Goal: Register for event/course

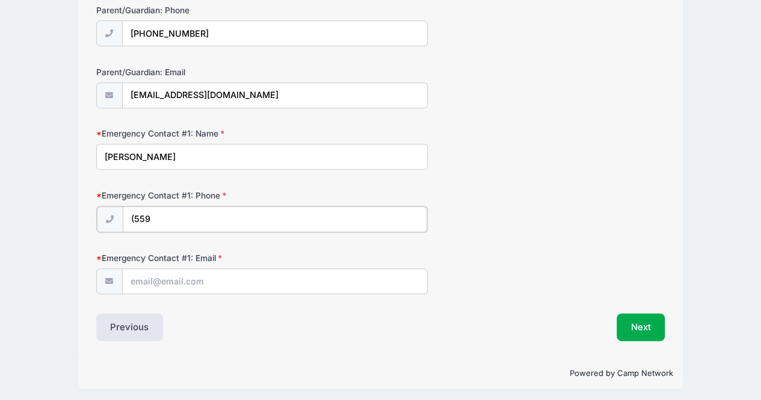
drag, startPoint x: 0, startPoint y: 0, endPoint x: 170, endPoint y: 218, distance: 276.5
click at [170, 218] on input "(559" at bounding box center [275, 219] width 304 height 26
type input "[PHONE_NUMBER]"
click at [200, 281] on input "Emergency Contact #1: Email" at bounding box center [275, 281] width 304 height 26
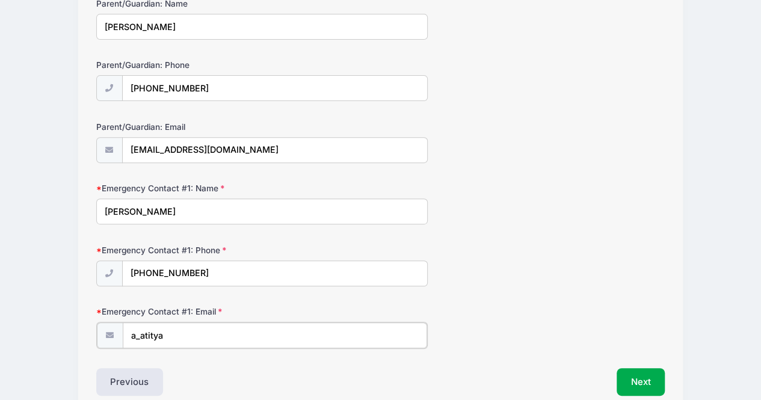
scroll to position [157, 0]
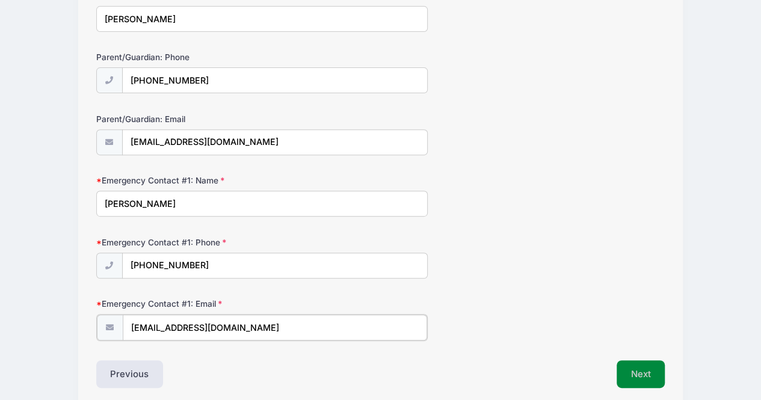
type input "[EMAIL_ADDRESS][DOMAIN_NAME]"
click at [647, 367] on button "Next" at bounding box center [640, 373] width 49 height 28
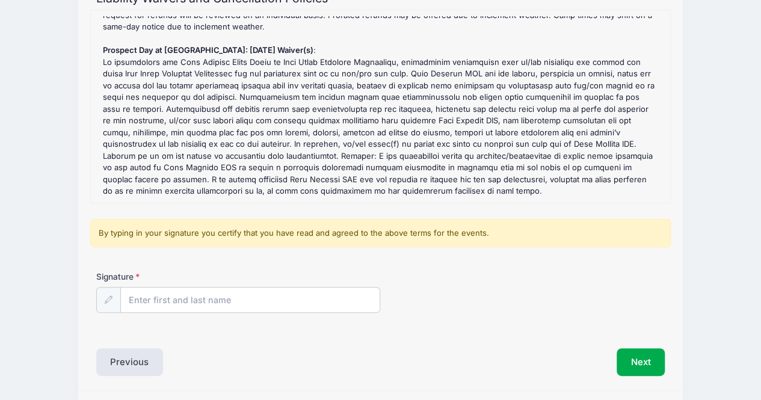
scroll to position [132, 0]
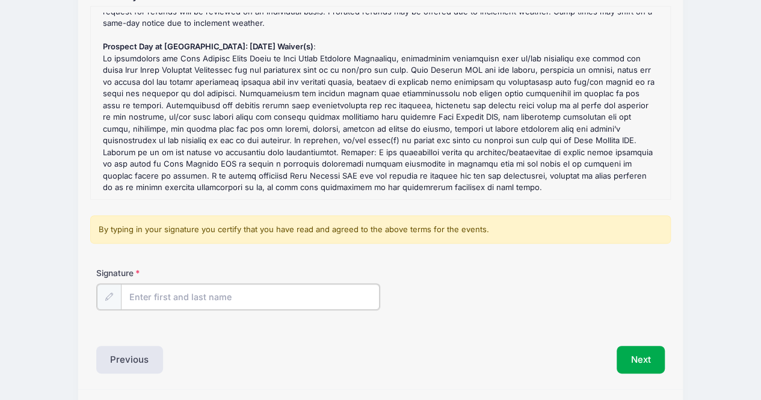
click at [176, 298] on input "Signature" at bounding box center [250, 297] width 259 height 26
type input "[PERSON_NAME]"
click at [641, 354] on button "Next" at bounding box center [640, 359] width 49 height 28
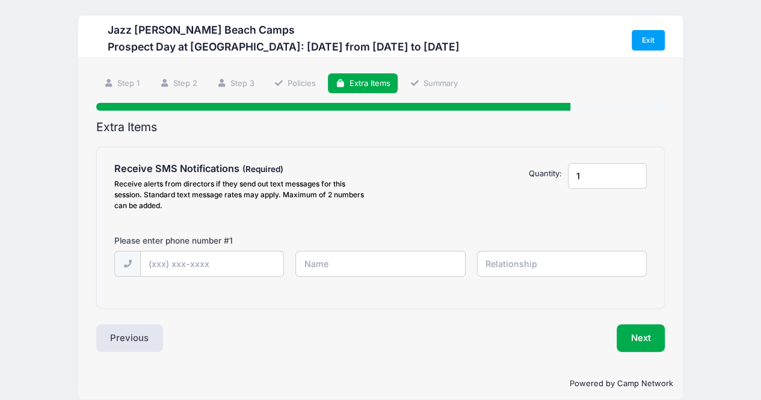
scroll to position [0, 0]
click at [0, 0] on input "text" at bounding box center [0, 0] width 0 height 0
click at [591, 182] on input "1" at bounding box center [607, 176] width 79 height 26
type input "2"
click at [635, 174] on input "2" at bounding box center [607, 176] width 79 height 26
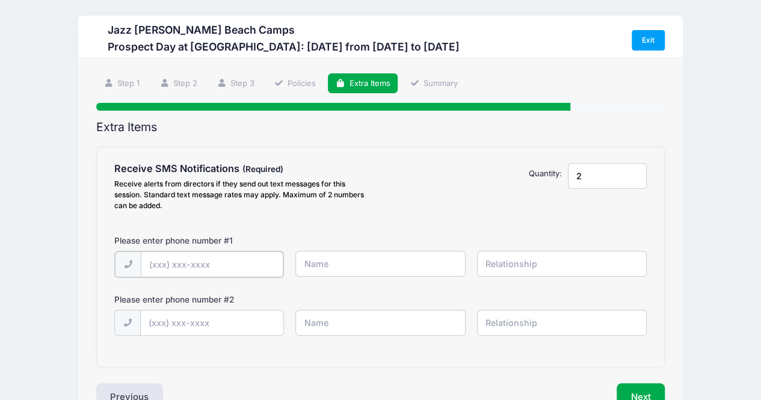
click at [0, 0] on input "text" at bounding box center [0, 0] width 0 height 0
type input "[PHONE_NUMBER]"
click at [0, 0] on input "text" at bounding box center [0, 0] width 0 height 0
type input "[PERSON_NAME]"
click at [0, 0] on input "text" at bounding box center [0, 0] width 0 height 0
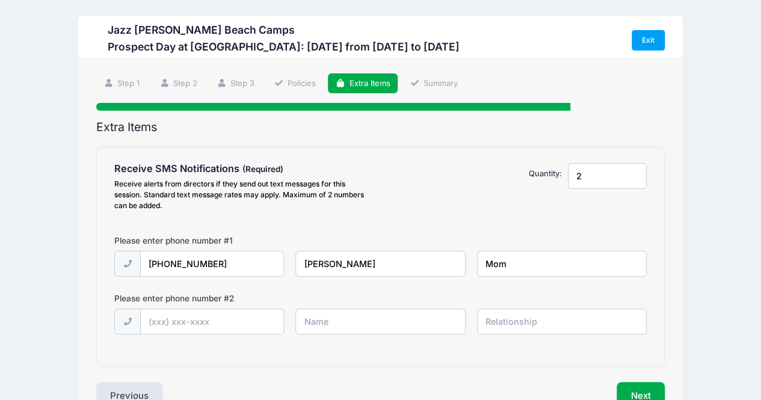
type input "Mom"
click at [0, 0] on input "text" at bounding box center [0, 0] width 0 height 0
type input "[PHONE_NUMBER]"
click at [0, 0] on input "text" at bounding box center [0, 0] width 0 height 0
type input "[PERSON_NAME]"
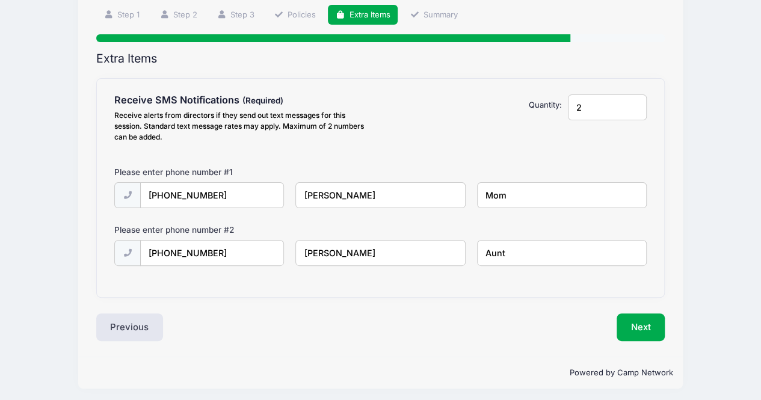
scroll to position [71, 0]
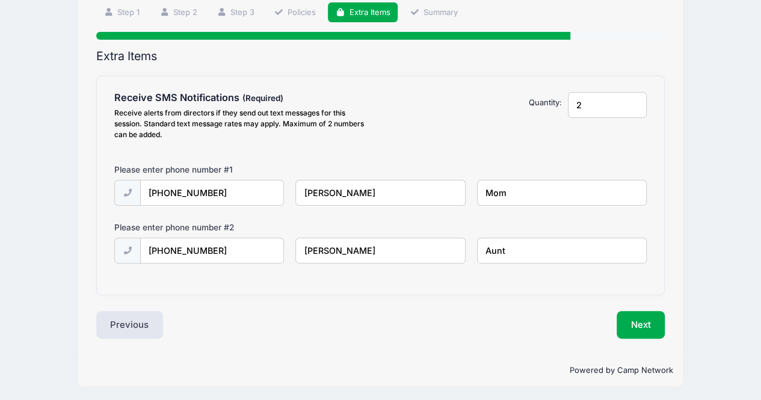
type input "Aunt"
click at [0, 0] on input "[PHONE_NUMBER]" at bounding box center [0, 0] width 0 height 0
drag, startPoint x: 218, startPoint y: 253, endPoint x: 85, endPoint y: 240, distance: 133.6
click at [85, 240] on div "Step 5 /7 Step 1 Step 2 Step 3 Policies Extra Items Summary Participant Informa…" at bounding box center [380, 171] width 604 height 369
type input "[PHONE_NUMBER]"
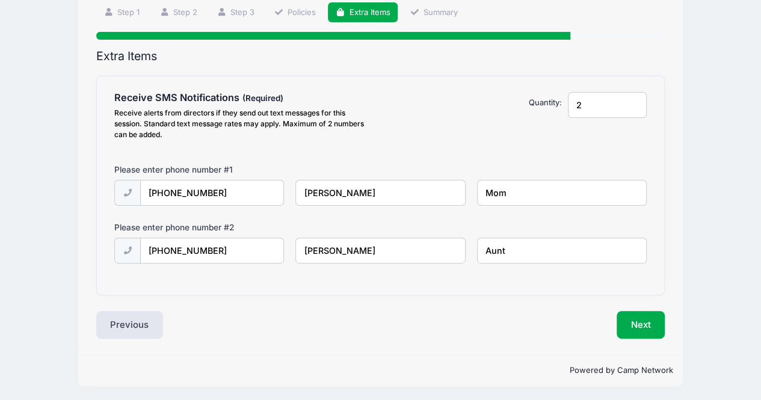
click at [0, 0] on input "[PERSON_NAME]" at bounding box center [0, 0] width 0 height 0
drag, startPoint x: 396, startPoint y: 255, endPoint x: 300, endPoint y: 253, distance: 96.9
click at [0, 0] on input "[PERSON_NAME]" at bounding box center [0, 0] width 0 height 0
type input "[PERSON_NAME]"
drag, startPoint x: 515, startPoint y: 250, endPoint x: 464, endPoint y: 253, distance: 50.6
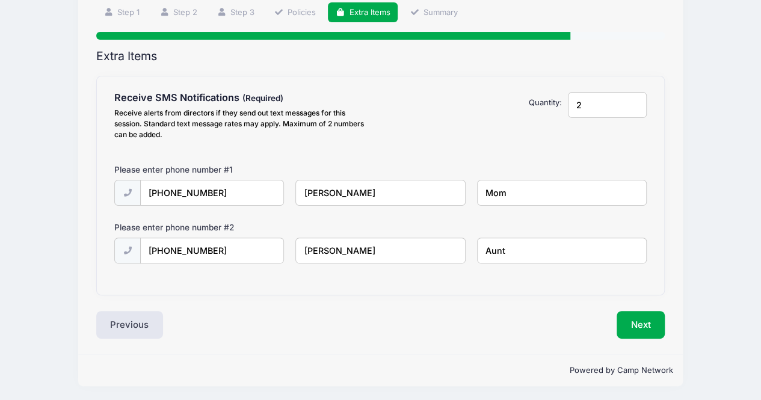
click at [464, 253] on div "[PHONE_NUMBER] [PERSON_NAME] Aunt" at bounding box center [380, 259] width 544 height 42
type input "Athlete"
click at [510, 287] on div "Receive SMS Notifications Receive alerts from directors if they send out text m…" at bounding box center [381, 185] width 568 height 218
click at [634, 100] on input "2" at bounding box center [607, 105] width 79 height 26
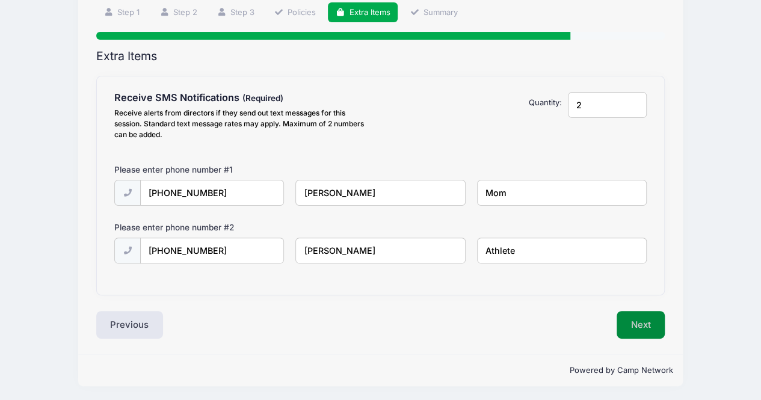
click at [641, 324] on button "Next" at bounding box center [640, 325] width 49 height 28
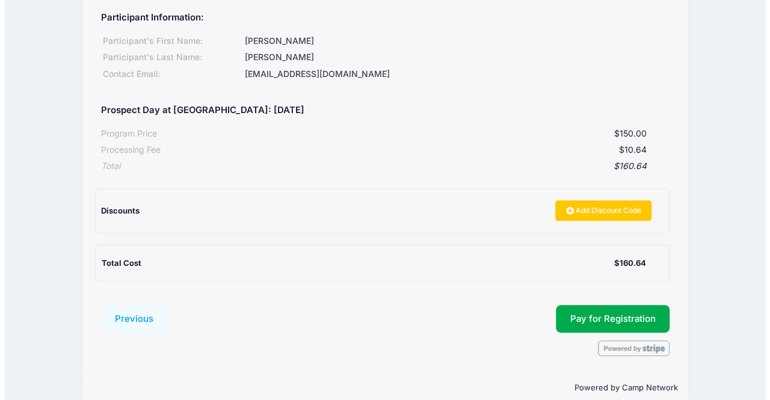
scroll to position [152, 0]
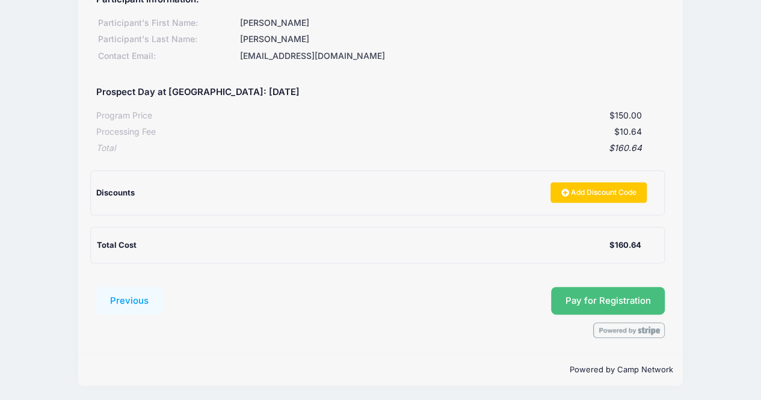
click at [591, 295] on span "Pay for Registration" at bounding box center [607, 300] width 85 height 11
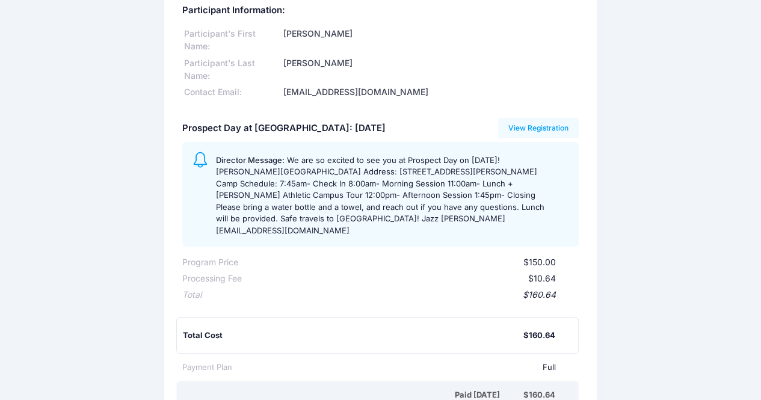
scroll to position [249, 0]
